Goal: Task Accomplishment & Management: Manage account settings

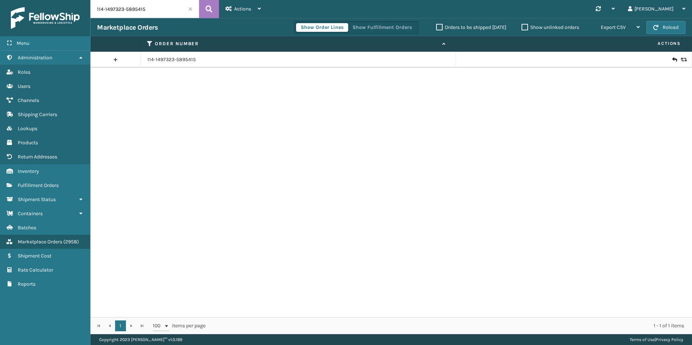
click at [110, 8] on input "114-1497323-5895415" at bounding box center [145, 9] width 109 height 18
paste input "112-5883894-9592254"
click at [207, 4] on icon at bounding box center [209, 9] width 7 height 11
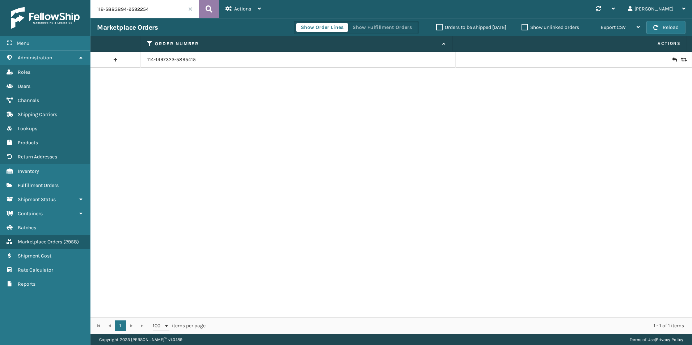
type input "112-5883894-9592254"
click at [681, 60] on icon at bounding box center [683, 59] width 4 height 5
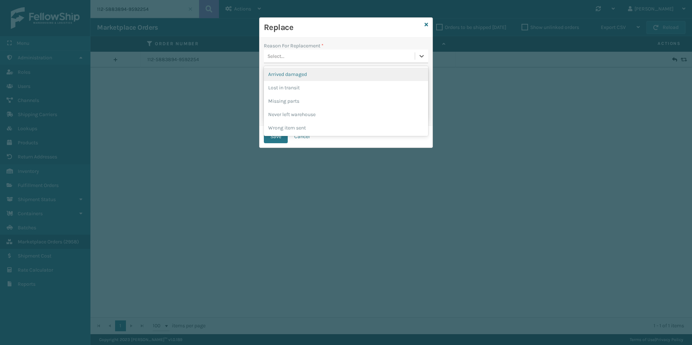
click at [345, 60] on div "Select..." at bounding box center [339, 56] width 151 height 12
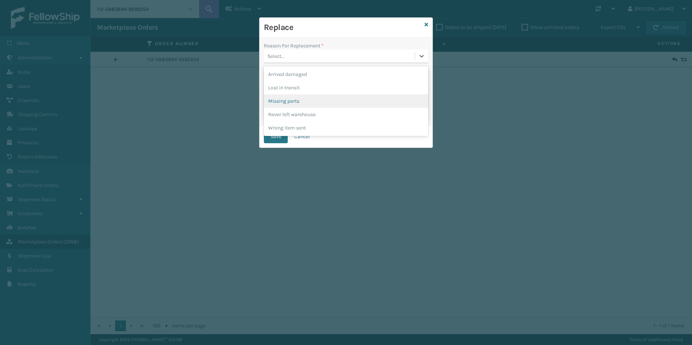
click at [316, 98] on div "Missing parts" at bounding box center [346, 100] width 164 height 13
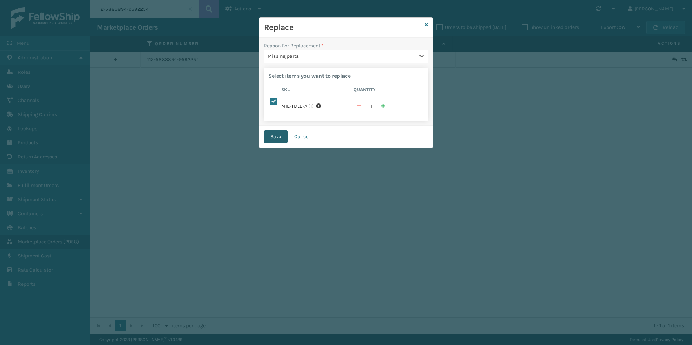
click at [275, 131] on button "Save" at bounding box center [276, 136] width 24 height 13
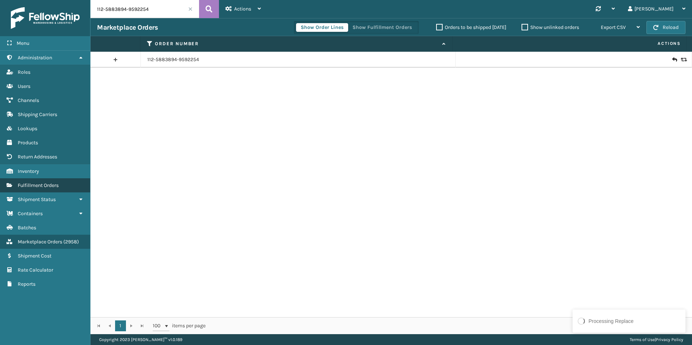
click at [43, 190] on link "Fulfillment Orders" at bounding box center [45, 185] width 90 height 14
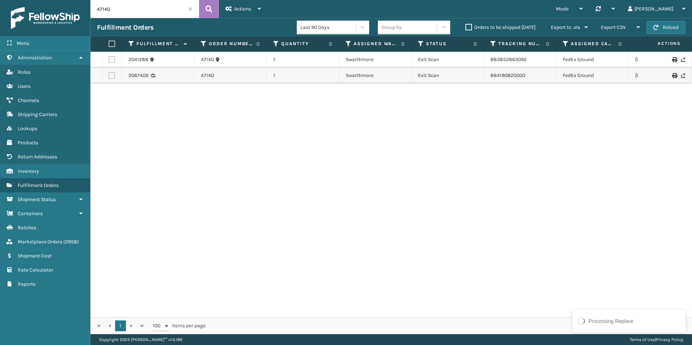
click at [107, 8] on input "47140" at bounding box center [145, 9] width 109 height 18
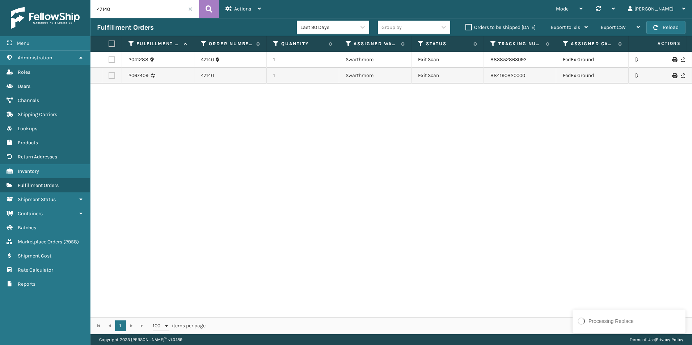
click at [104, 9] on input "47140" at bounding box center [145, 9] width 109 height 18
paste input "112-5883894-9592254"
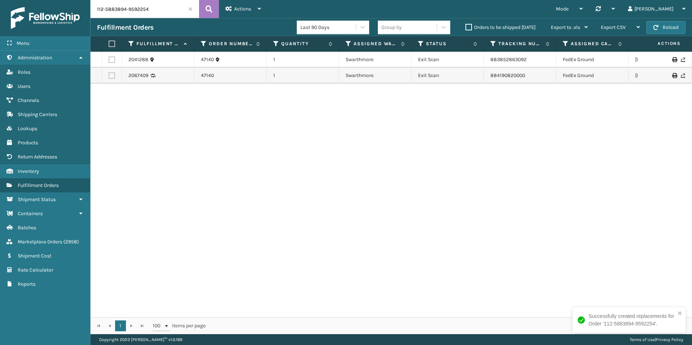
type input "112-5883894-9592254"
